Goal: Communication & Community: Connect with others

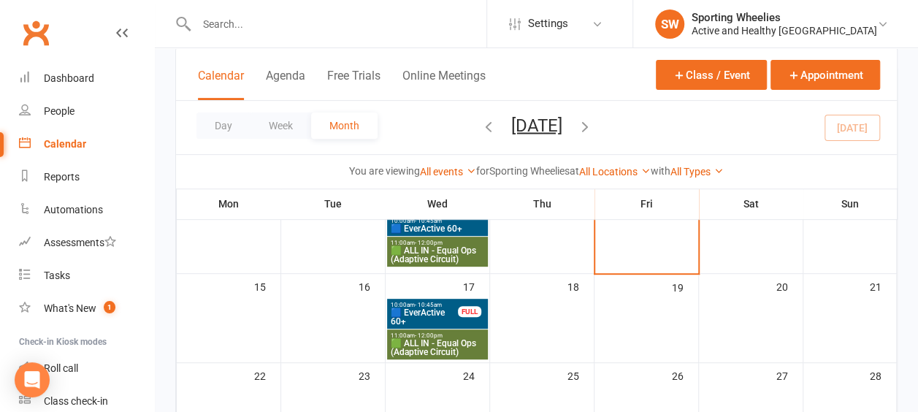
scroll to position [210, 0]
click at [426, 316] on span "🟦 EverActive 60+" at bounding box center [424, 316] width 69 height 18
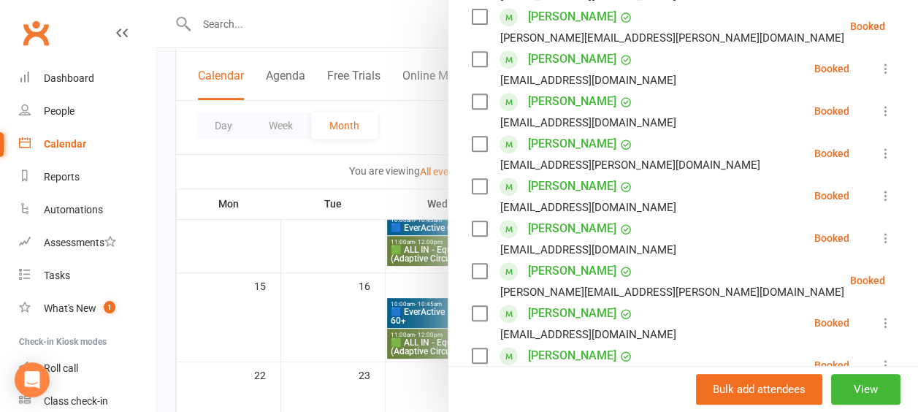
scroll to position [310, 0]
drag, startPoint x: 488, startPoint y: 287, endPoint x: 591, endPoint y: 287, distance: 102.9
click at [591, 258] on div "[EMAIL_ADDRESS][DOMAIN_NAME]" at bounding box center [577, 248] width 210 height 19
copy div "[EMAIL_ADDRESS][DOMAIN_NAME]"
click at [613, 258] on li "[PERSON_NAME] [EMAIL_ADDRESS][DOMAIN_NAME] Booked More info Remove Check in Mar…" at bounding box center [683, 237] width 423 height 42
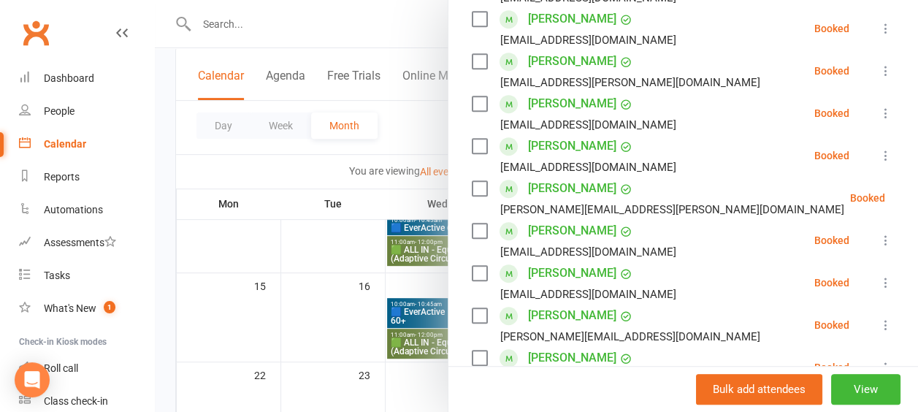
scroll to position [477, 0]
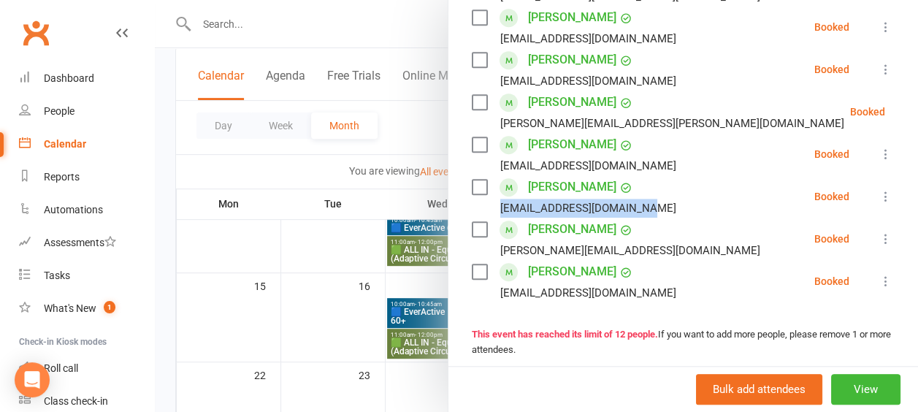
drag, startPoint x: 489, startPoint y: 247, endPoint x: 632, endPoint y: 240, distance: 143.2
click at [632, 218] on div "[EMAIL_ADDRESS][DOMAIN_NAME]" at bounding box center [577, 208] width 210 height 19
drag, startPoint x: 632, startPoint y: 240, endPoint x: 609, endPoint y: 253, distance: 26.5
copy div "[EMAIL_ADDRESS][DOMAIN_NAME]"
click at [645, 218] on li "[PERSON_NAME] [EMAIL_ADDRESS][DOMAIN_NAME] Booked More info Remove Check in Mar…" at bounding box center [683, 196] width 423 height 42
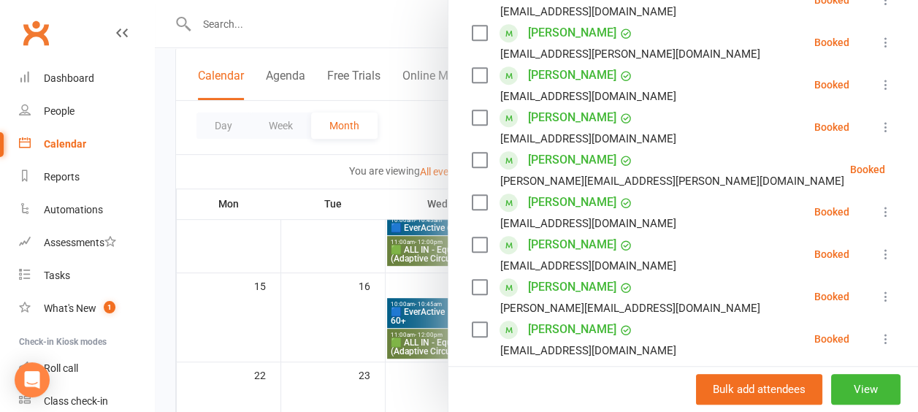
scroll to position [417, 0]
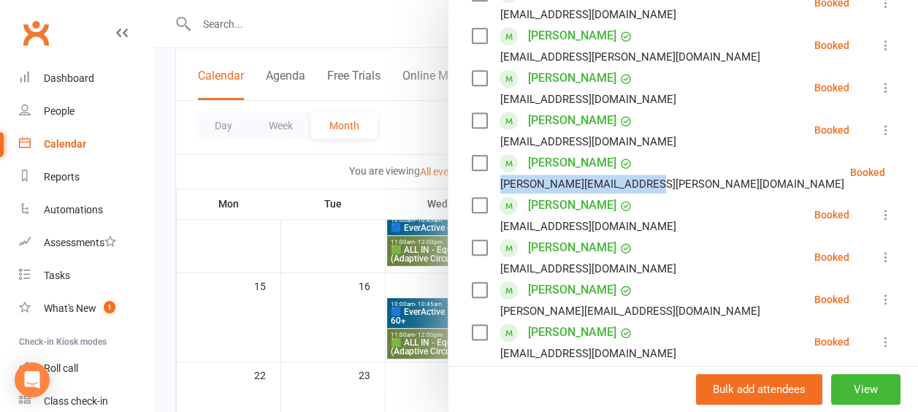
drag, startPoint x: 489, startPoint y: 226, endPoint x: 636, endPoint y: 223, distance: 146.8
click at [636, 193] on div "[PERSON_NAME][EMAIL_ADDRESS][PERSON_NAME][DOMAIN_NAME]" at bounding box center [672, 183] width 344 height 19
copy div "[PERSON_NAME][EMAIL_ADDRESS][PERSON_NAME][DOMAIN_NAME]"
click at [648, 193] on li "[PERSON_NAME] Petersen [EMAIL_ADDRESS][PERSON_NAME][DOMAIN_NAME] Booked More in…" at bounding box center [683, 172] width 423 height 42
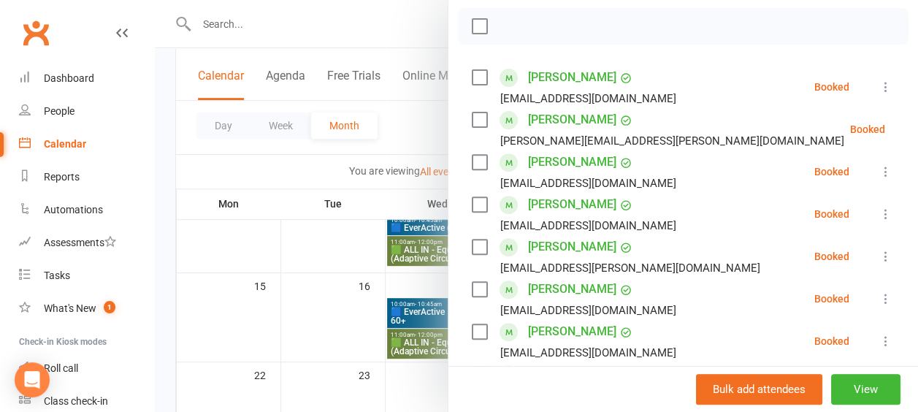
scroll to position [205, 0]
drag, startPoint x: 489, startPoint y: 225, endPoint x: 621, endPoint y: 219, distance: 131.5
click at [621, 193] on div "[EMAIL_ADDRESS][DOMAIN_NAME]" at bounding box center [588, 183] width 176 height 19
copy div "[EMAIL_ADDRESS][DOMAIN_NAME]"
click at [626, 193] on div "[EMAIL_ADDRESS][DOMAIN_NAME]" at bounding box center [577, 183] width 210 height 19
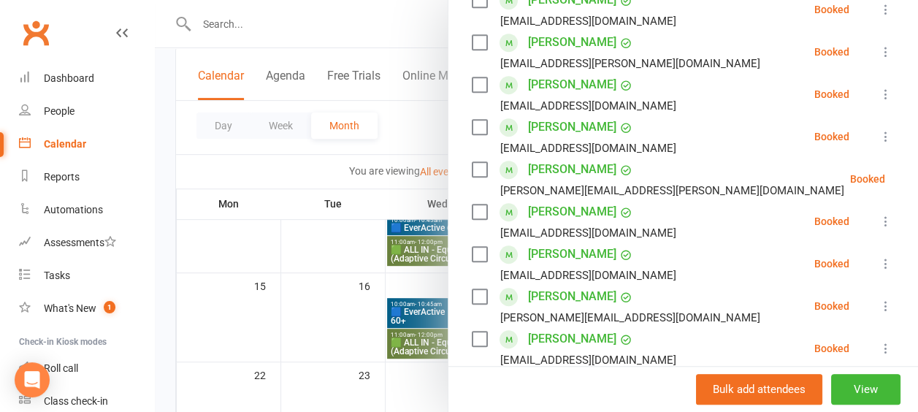
scroll to position [476, 0]
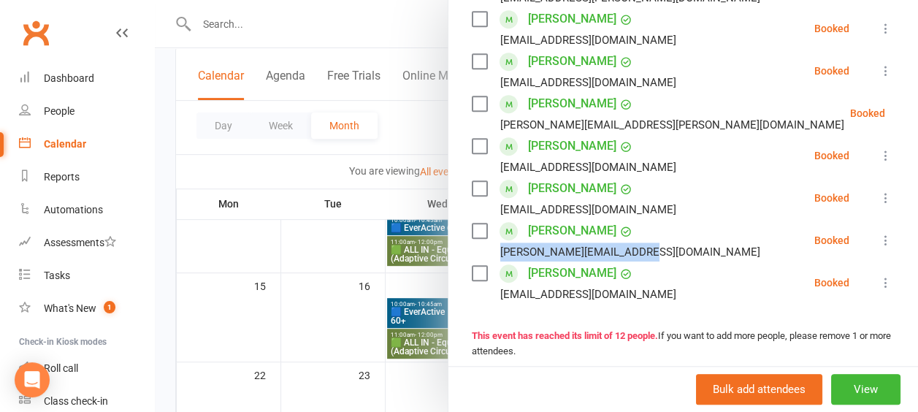
drag, startPoint x: 489, startPoint y: 292, endPoint x: 631, endPoint y: 291, distance: 141.6
click at [631, 261] on div "[PERSON_NAME][EMAIL_ADDRESS][DOMAIN_NAME]" at bounding box center [630, 251] width 260 height 19
copy div "[PERSON_NAME][EMAIL_ADDRESS][DOMAIN_NAME]"
click at [641, 261] on li "[PERSON_NAME] [PERSON_NAME][EMAIL_ADDRESS][DOMAIN_NAME] Booked More info Remove…" at bounding box center [683, 240] width 423 height 42
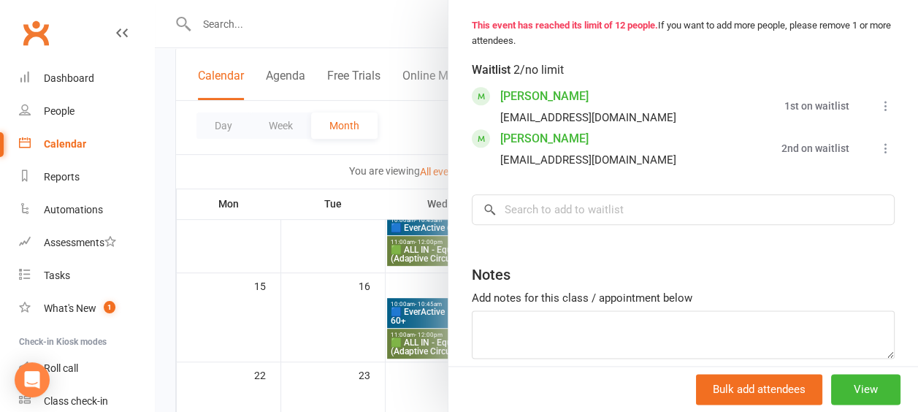
scroll to position [787, 0]
drag, startPoint x: 488, startPoint y: 196, endPoint x: 616, endPoint y: 201, distance: 128.6
click at [616, 169] on div "[EMAIL_ADDRESS][DOMAIN_NAME]" at bounding box center [588, 159] width 176 height 19
drag, startPoint x: 616, startPoint y: 201, endPoint x: 582, endPoint y: 203, distance: 34.3
copy div "[EMAIL_ADDRESS][DOMAIN_NAME]"
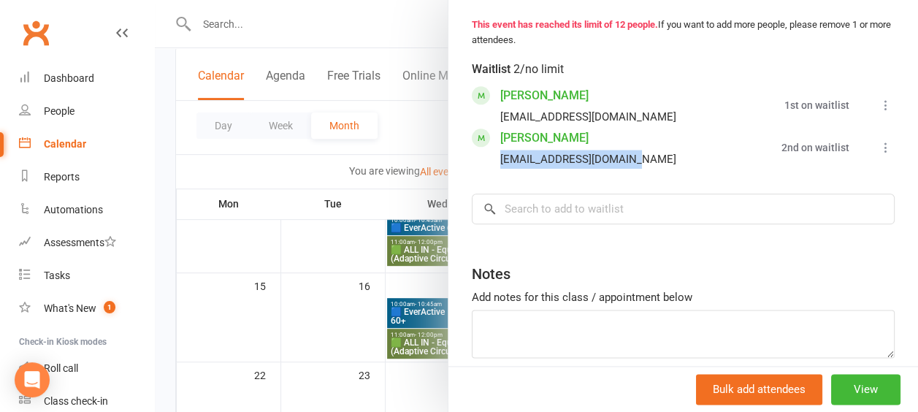
click at [631, 169] on li "[PERSON_NAME] [EMAIL_ADDRESS][DOMAIN_NAME] 2nd on waitlist Book now Move to top…" at bounding box center [683, 147] width 423 height 42
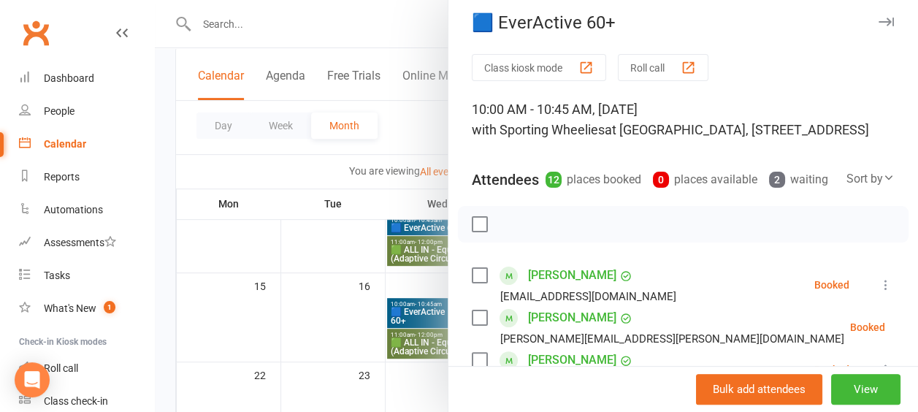
scroll to position [0, 0]
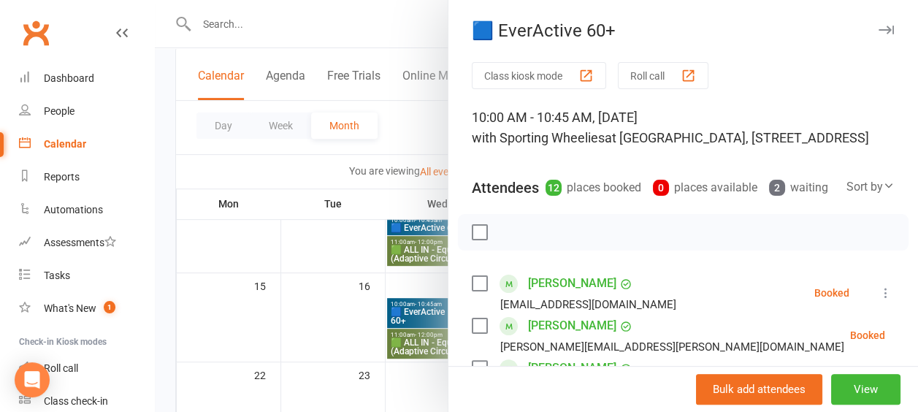
click at [878, 29] on icon "button" at bounding box center [885, 30] width 15 height 9
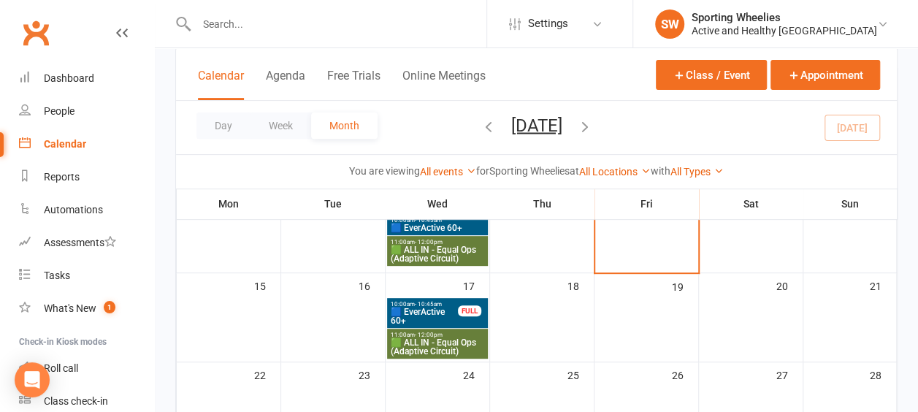
click at [442, 338] on span "🟩 ALL IN - Equal Ops (Adaptive Circuit)" at bounding box center [437, 347] width 95 height 18
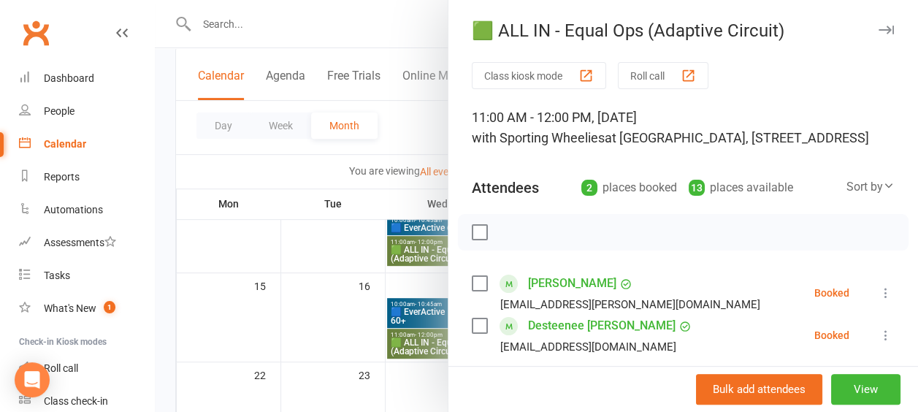
click at [875, 23] on div "🟩 ALL IN - Equal Ops (Adaptive Circuit)" at bounding box center [682, 30] width 469 height 20
click at [878, 29] on icon "button" at bounding box center [885, 30] width 15 height 9
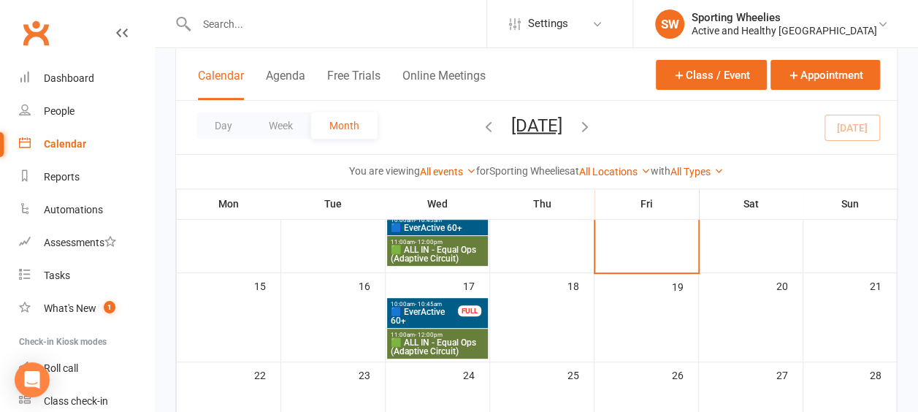
click at [423, 304] on span "- 10:45am" at bounding box center [428, 304] width 27 height 7
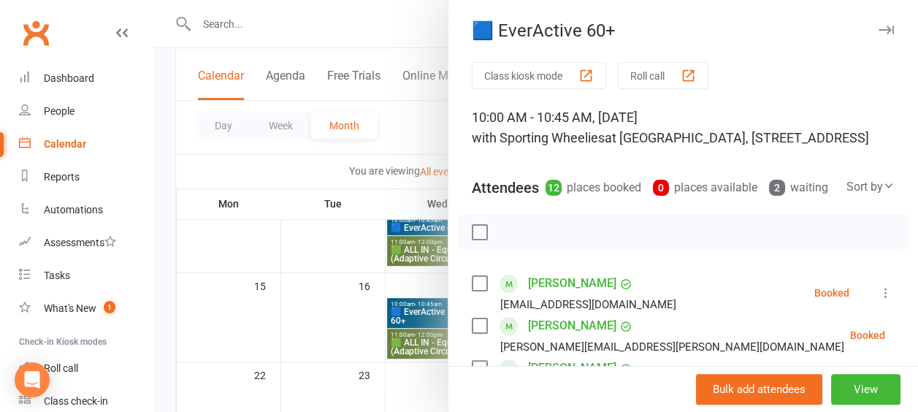
click at [878, 26] on icon "button" at bounding box center [885, 30] width 15 height 9
